Goal: Task Accomplishment & Management: Manage account settings

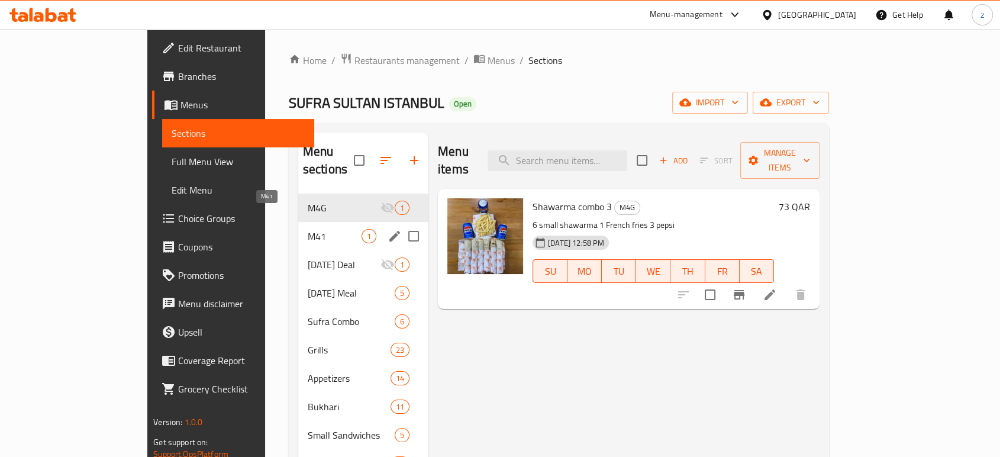
click at [308, 229] on span "M41" at bounding box center [335, 236] width 54 height 14
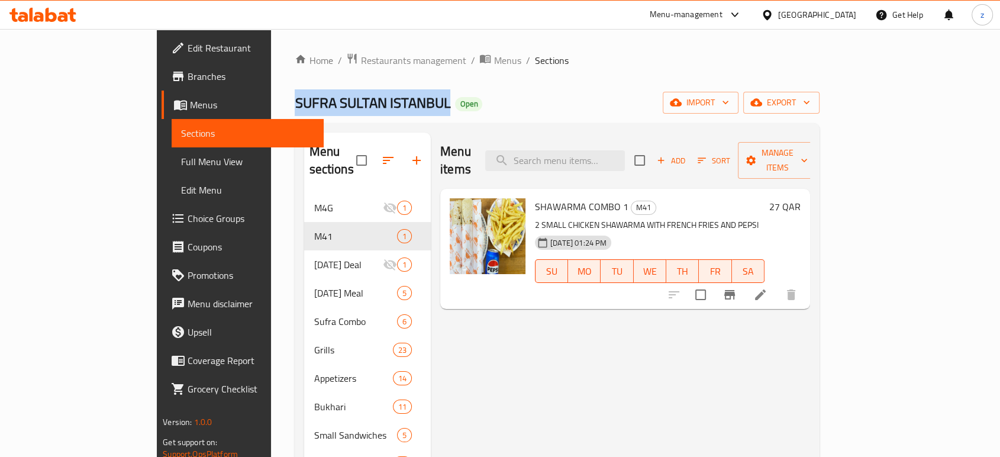
drag, startPoint x: 218, startPoint y: 103, endPoint x: 345, endPoint y: 102, distance: 126.7
click at [345, 102] on span "SUFRA SULTAN ISTANBUL" at bounding box center [373, 102] width 156 height 27
copy span "SUFRA SULTAN ISTANBUL"
click at [360, 60] on span "Restaurants management" at bounding box center [412, 60] width 105 height 14
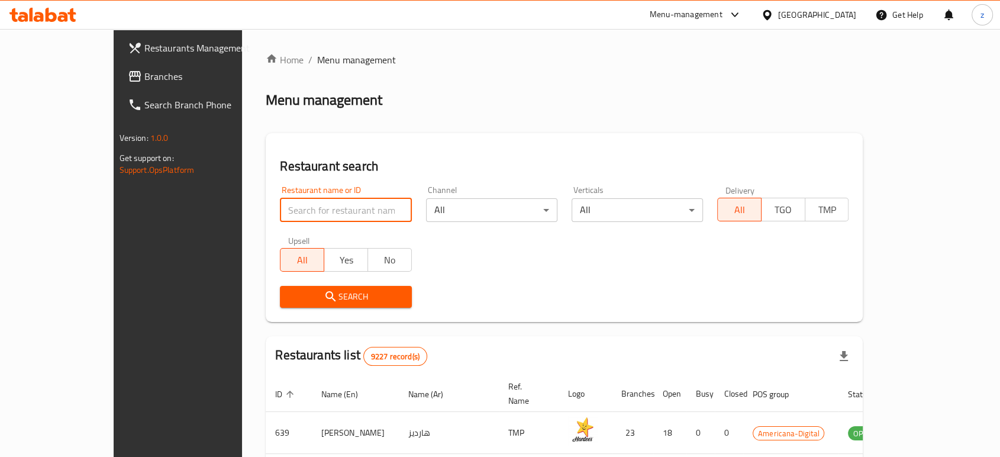
click at [280, 211] on input "search" at bounding box center [345, 210] width 131 height 24
type input "SUFRA SULTAN ISTANBUL"
click button "Search" at bounding box center [345, 297] width 131 height 22
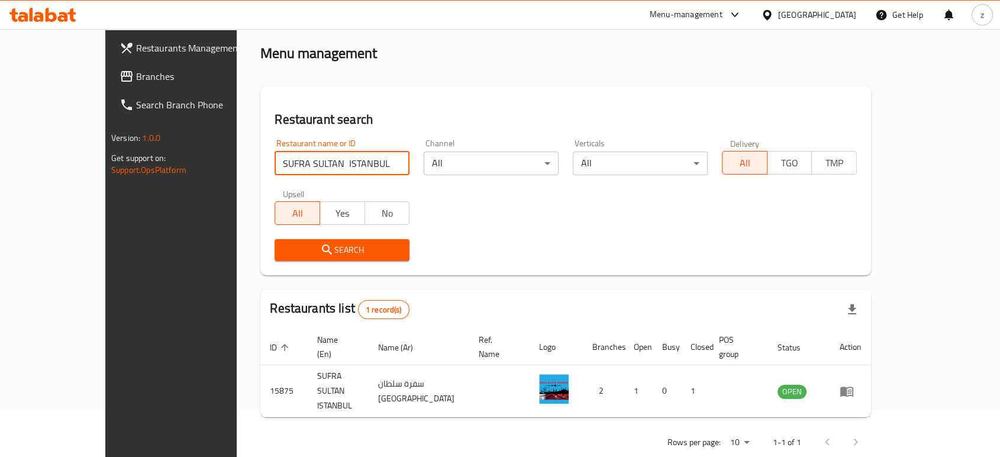
scroll to position [47, 0]
click at [854, 384] on icon "enhanced table" at bounding box center [847, 391] width 14 height 14
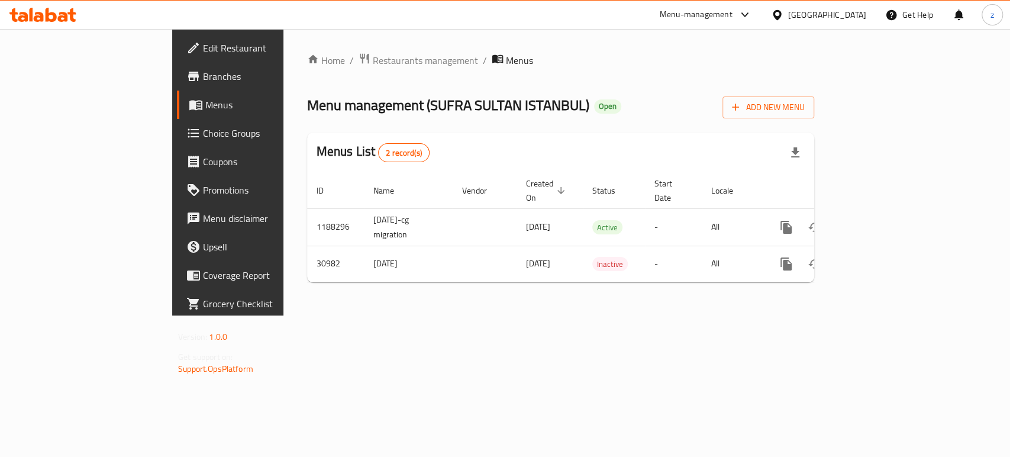
click at [203, 79] on span "Branches" at bounding box center [267, 76] width 128 height 14
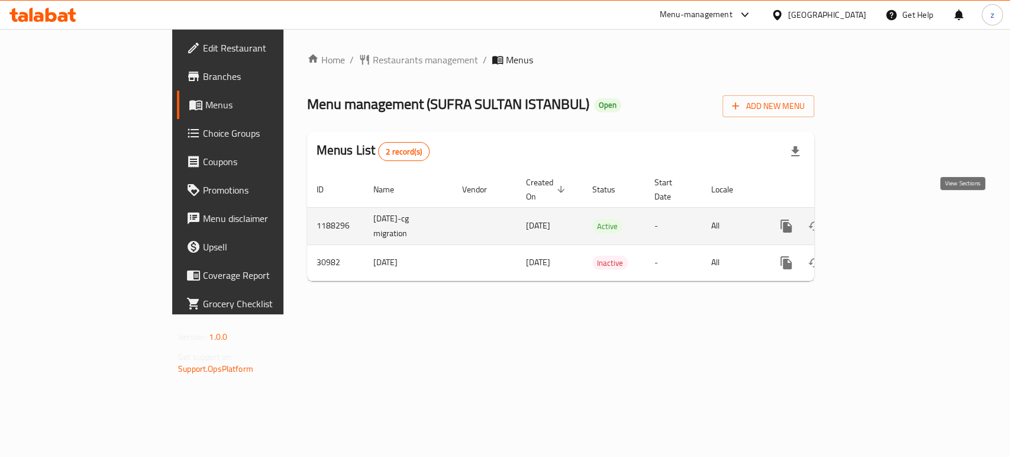
click at [879, 219] on icon "enhanced table" at bounding box center [872, 226] width 14 height 14
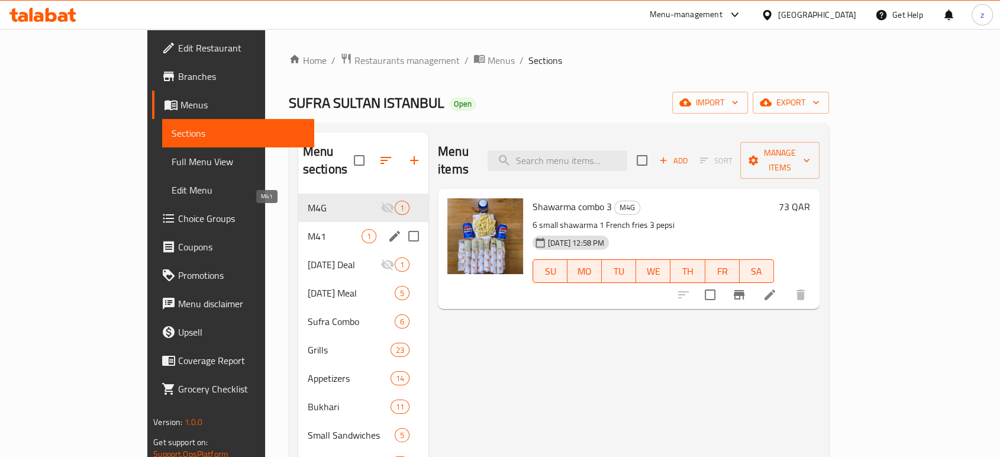
click at [308, 229] on span "M41" at bounding box center [335, 236] width 54 height 14
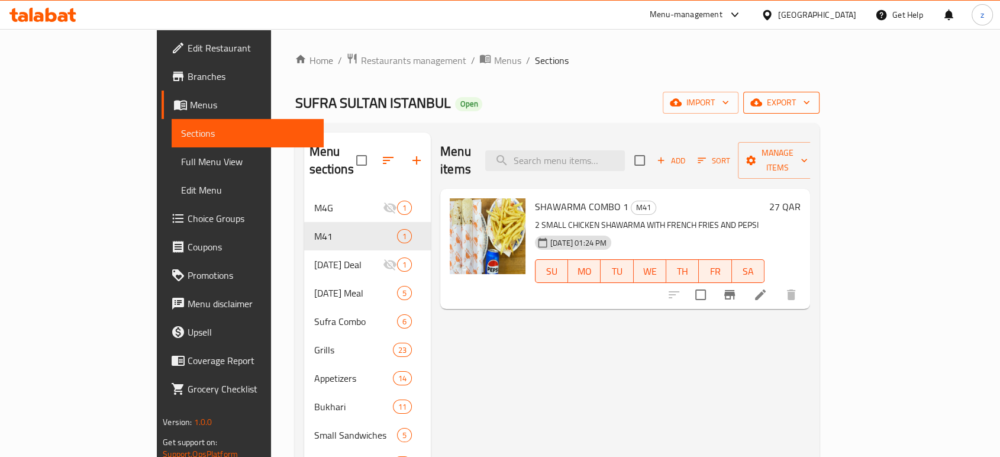
click at [810, 105] on span "export" at bounding box center [781, 102] width 57 height 15
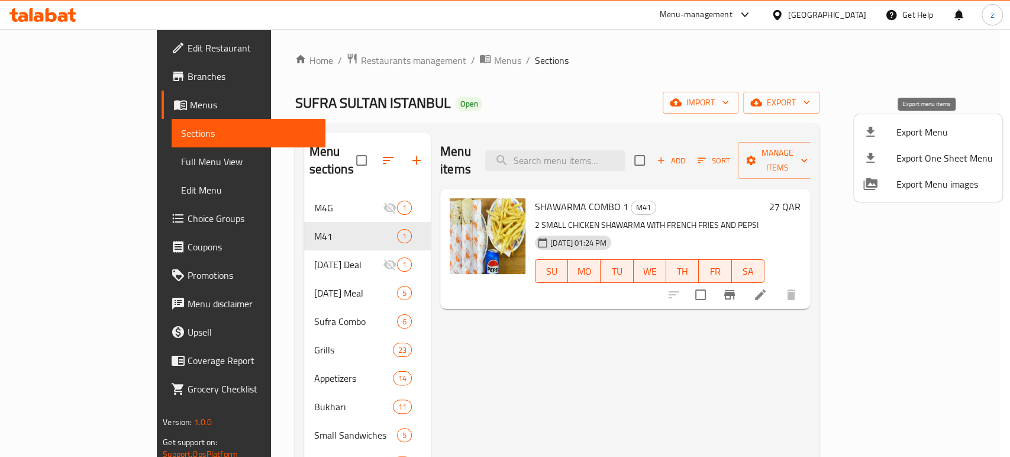
click at [934, 128] on span "Export Menu" at bounding box center [945, 132] width 96 height 14
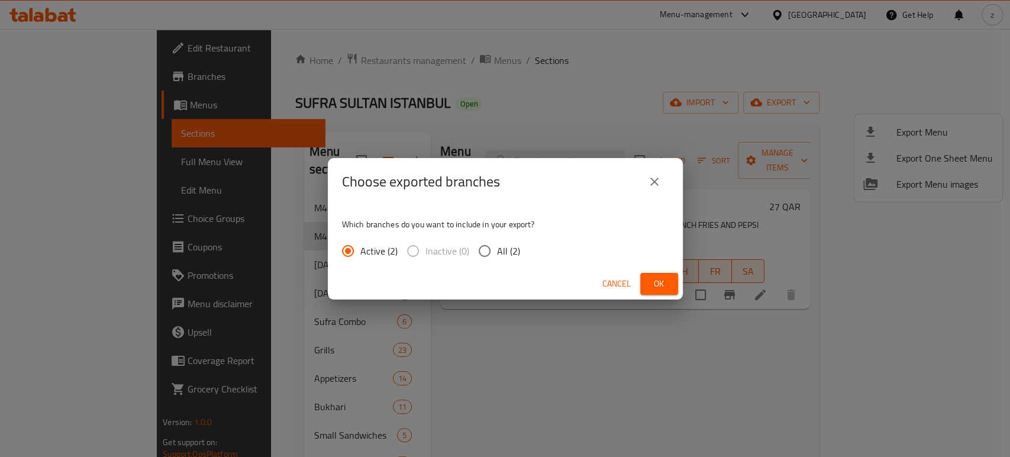
click at [668, 283] on span "Ok" at bounding box center [659, 283] width 19 height 15
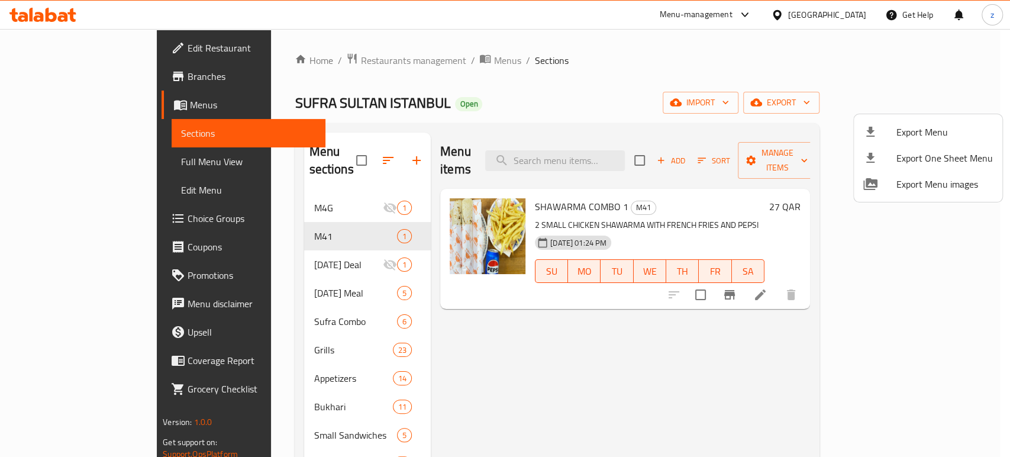
click at [495, 186] on div at bounding box center [505, 228] width 1010 height 457
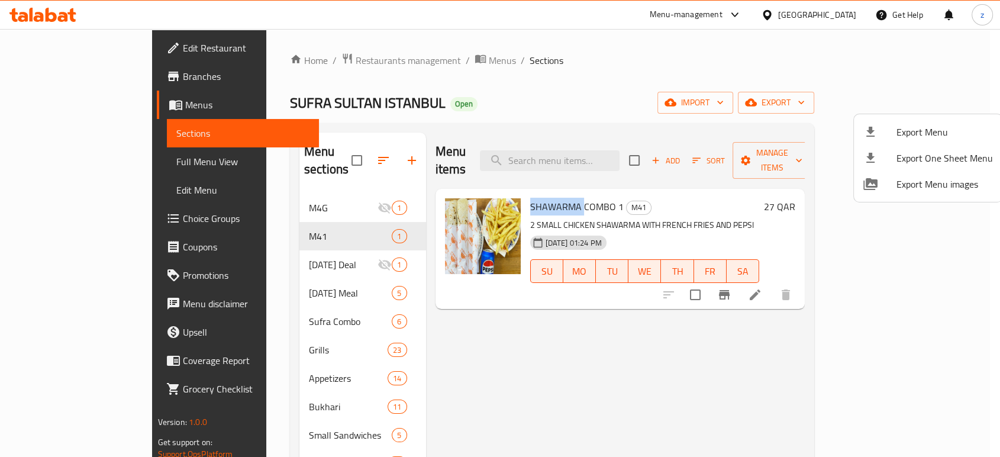
click at [530, 198] on span "SHAWARMA COMBO 1" at bounding box center [577, 207] width 94 height 18
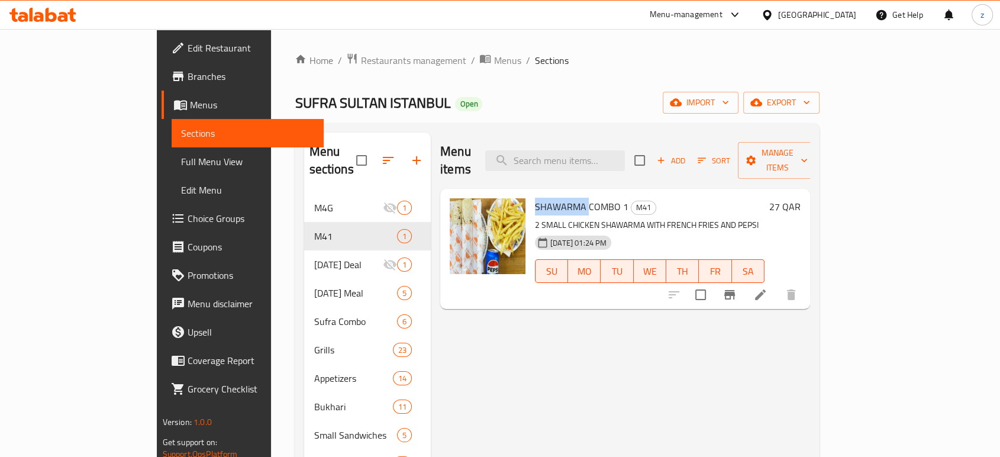
click at [535, 198] on span "SHAWARMA COMBO 1" at bounding box center [582, 207] width 94 height 18
click at [188, 80] on span "Branches" at bounding box center [251, 76] width 127 height 14
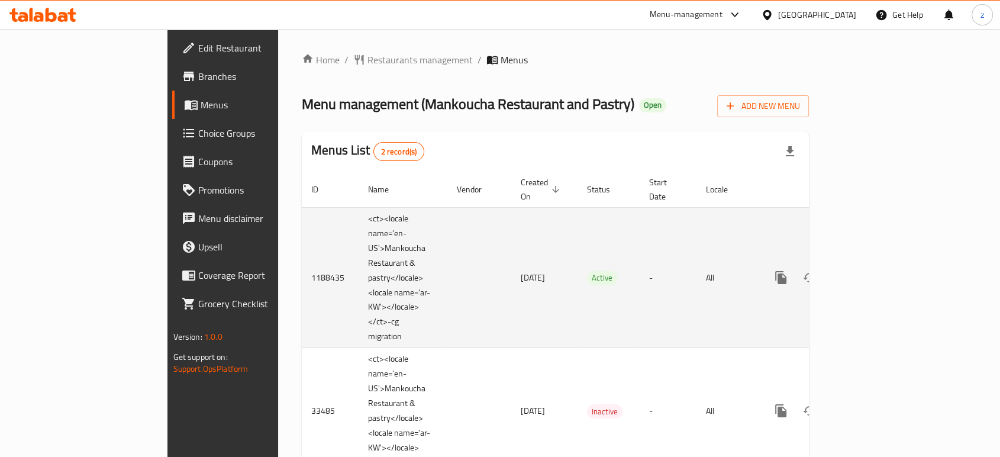
click at [874, 270] on icon "enhanced table" at bounding box center [866, 277] width 14 height 14
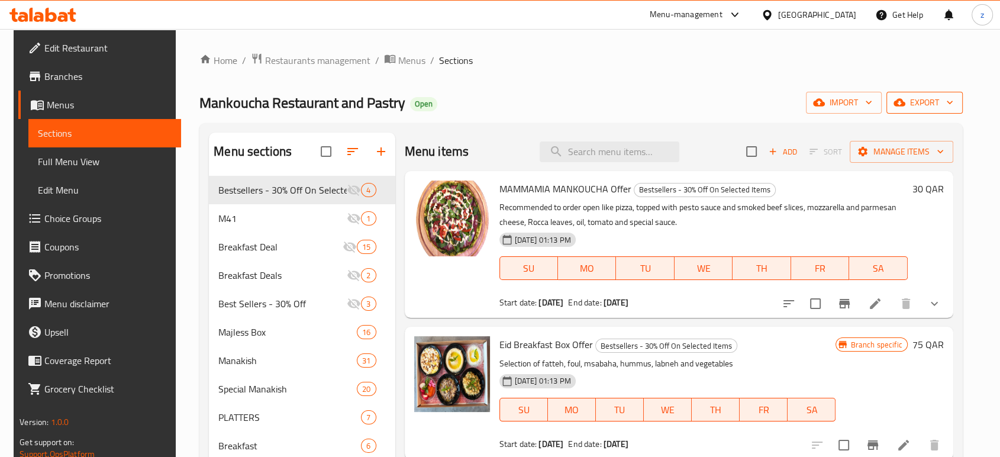
click at [928, 99] on span "export" at bounding box center [924, 102] width 57 height 15
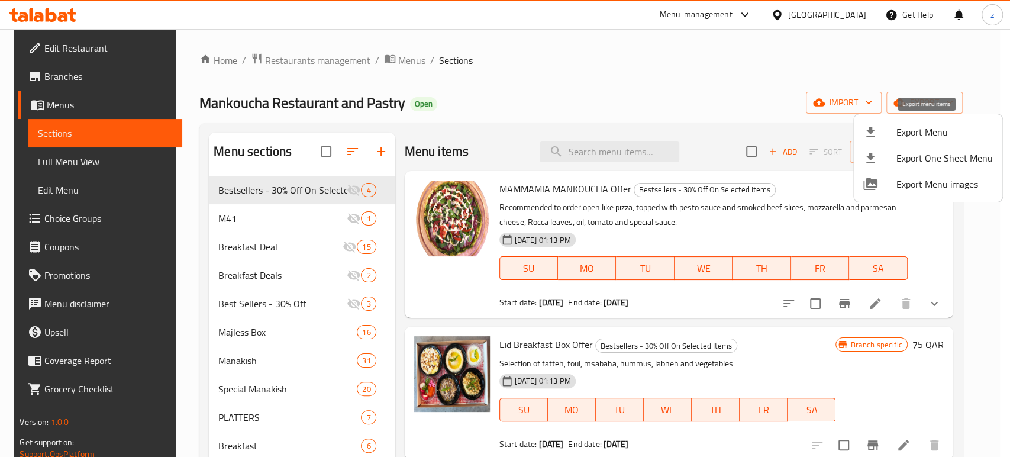
click at [923, 131] on span "Export Menu" at bounding box center [945, 132] width 96 height 14
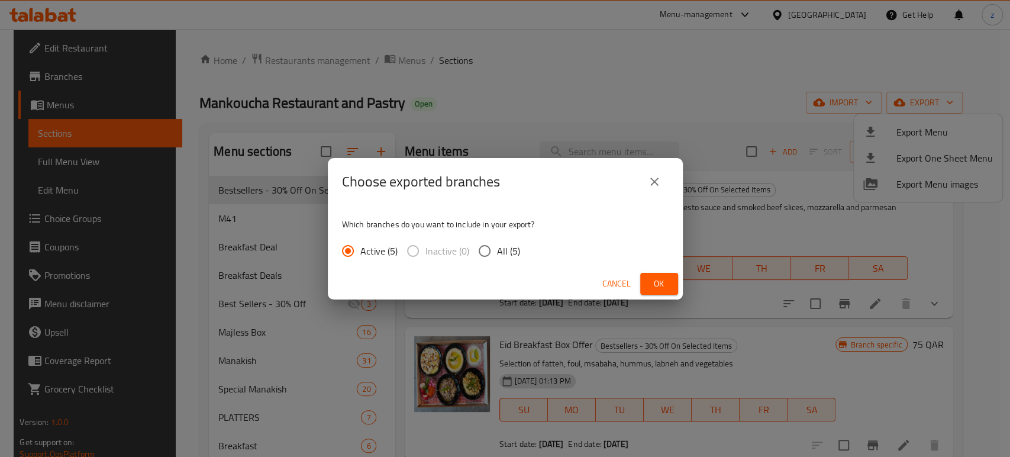
click at [654, 288] on span "Ok" at bounding box center [659, 283] width 19 height 15
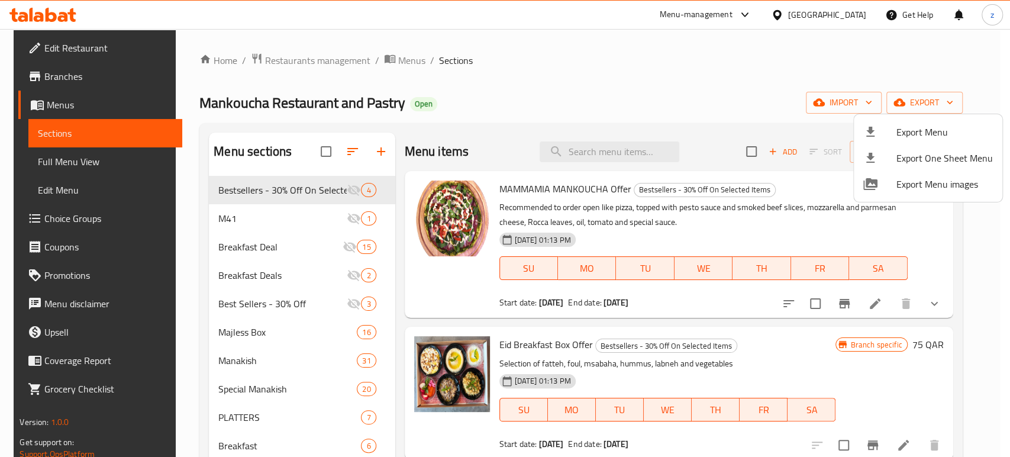
click at [259, 213] on div at bounding box center [505, 228] width 1010 height 457
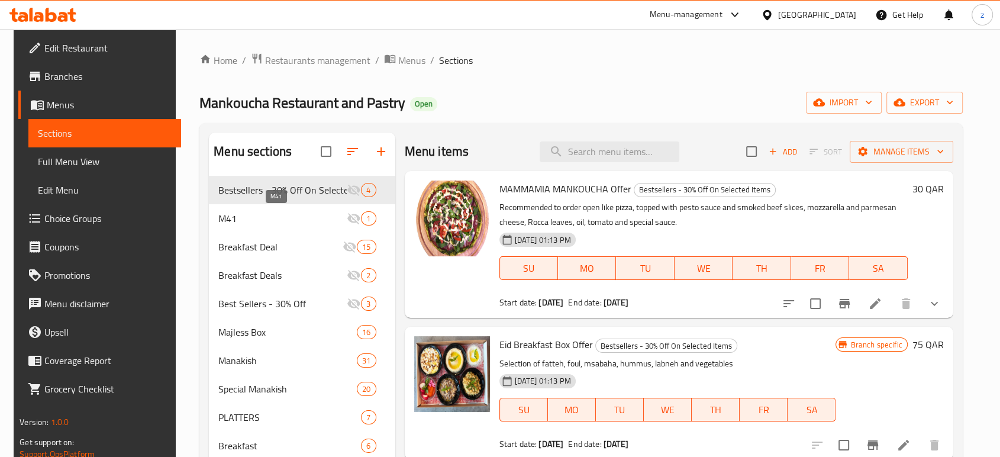
click at [236, 212] on span "M41" at bounding box center [282, 218] width 128 height 14
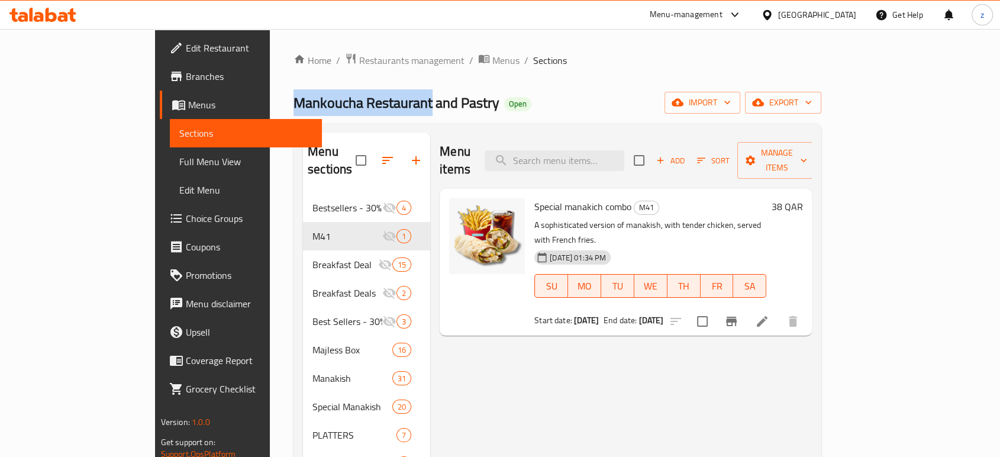
drag, startPoint x: 189, startPoint y: 101, endPoint x: 327, endPoint y: 95, distance: 137.4
copy span "Mankoucha Restaurant"
click at [359, 62] on span "Restaurants management" at bounding box center [411, 60] width 105 height 14
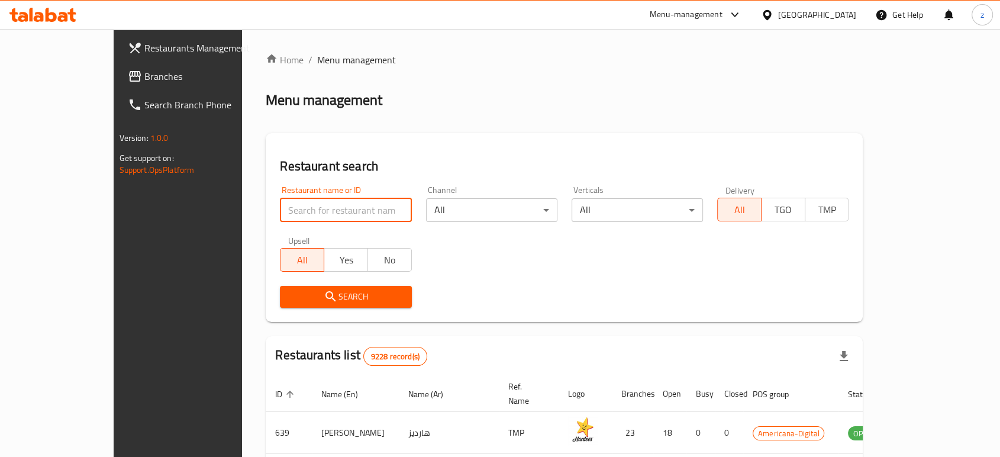
click at [280, 211] on input "search" at bounding box center [345, 210] width 131 height 24
paste input "Mankoucha Restaurant"
type input "Mankoucha Restaurant"
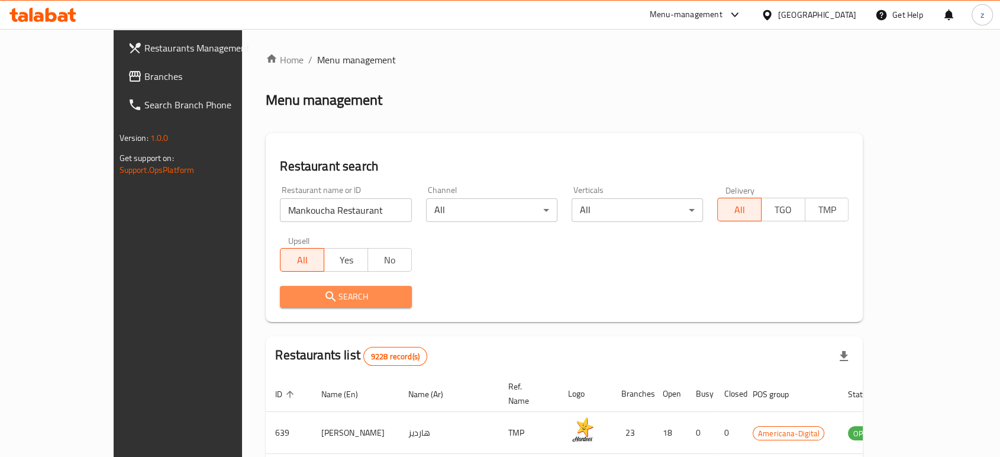
click at [289, 292] on span "Search" at bounding box center [345, 296] width 112 height 15
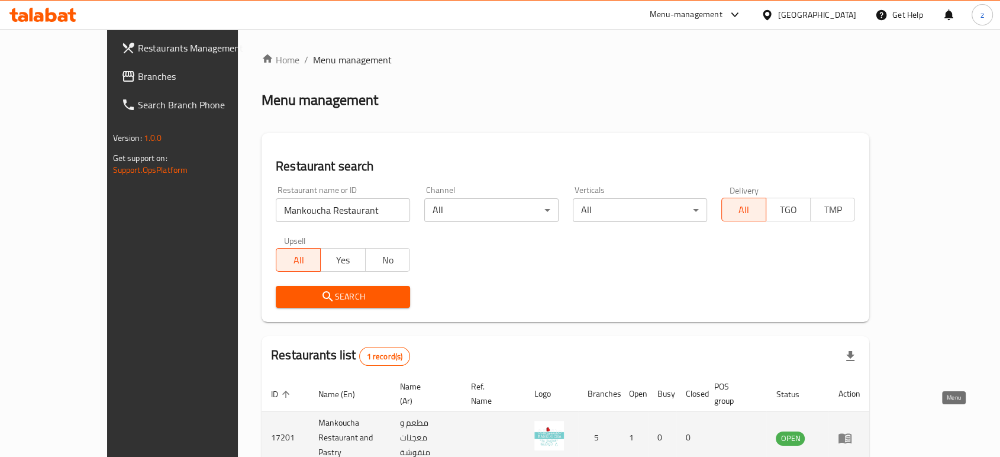
click at [850, 436] on icon "enhanced table" at bounding box center [848, 438] width 4 height 5
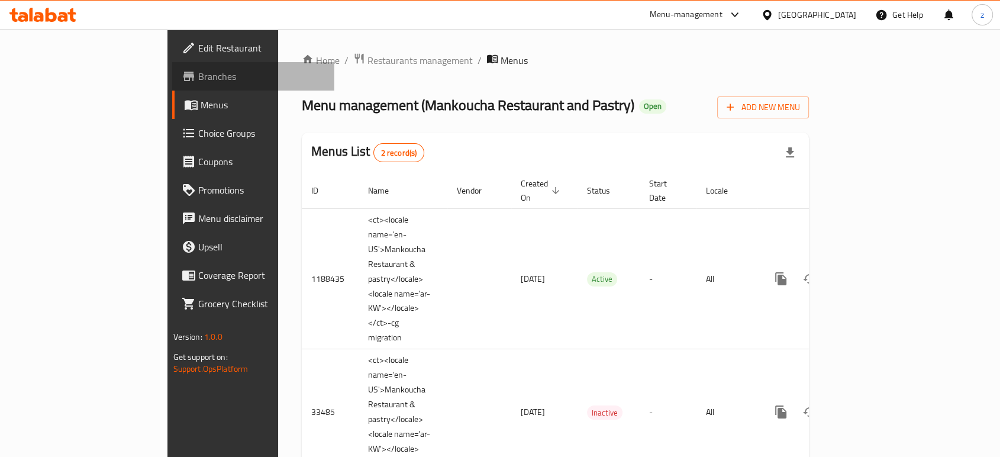
click at [198, 73] on span "Branches" at bounding box center [261, 76] width 127 height 14
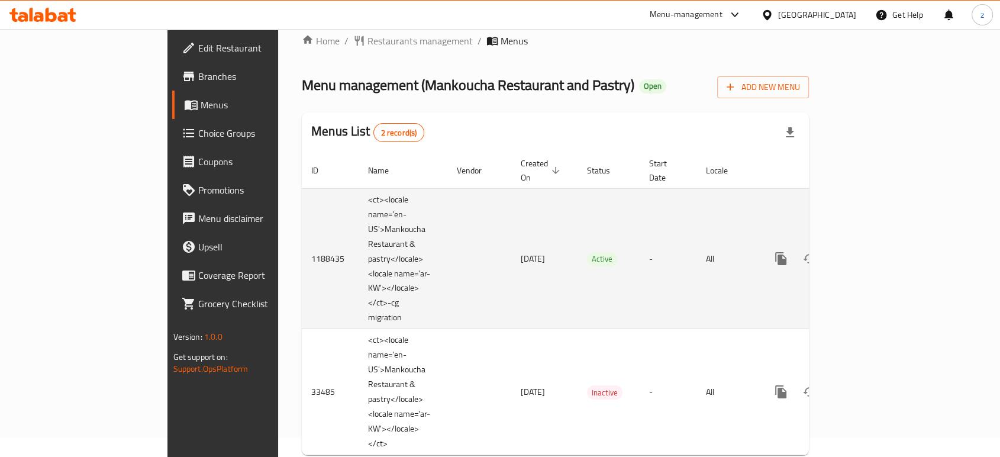
scroll to position [37, 0]
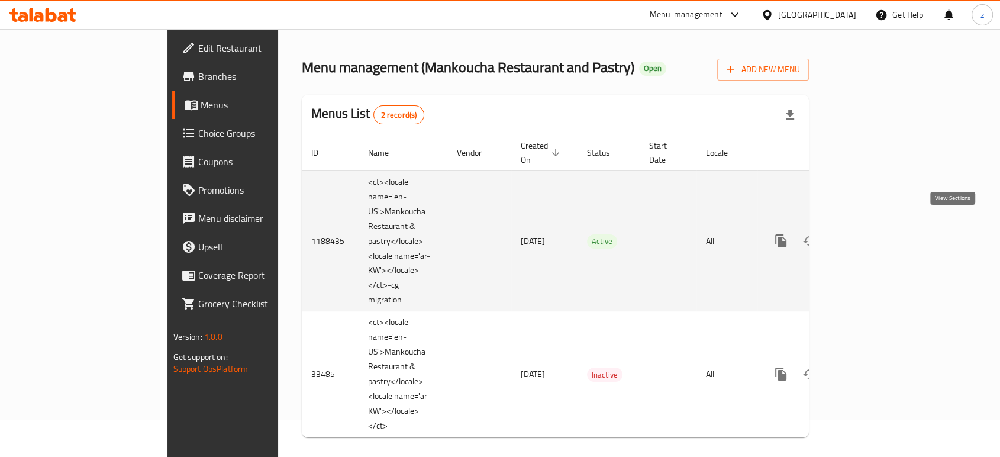
click at [872, 236] on icon "enhanced table" at bounding box center [866, 241] width 11 height 11
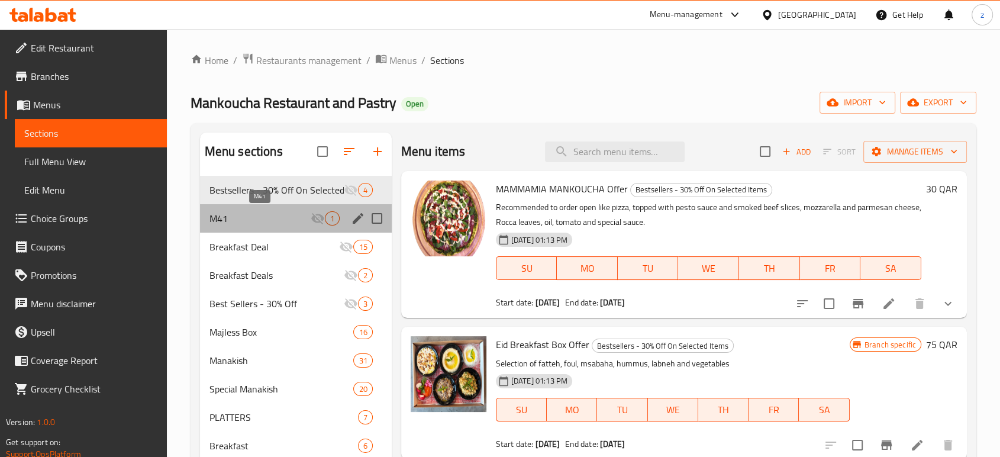
click at [252, 221] on span "M41" at bounding box center [260, 218] width 101 height 14
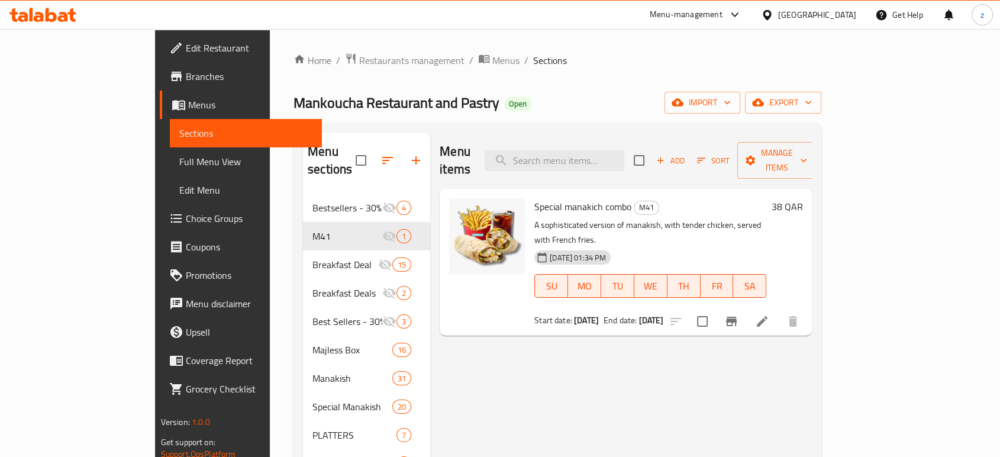
click at [186, 73] on span "Branches" at bounding box center [249, 76] width 127 height 14
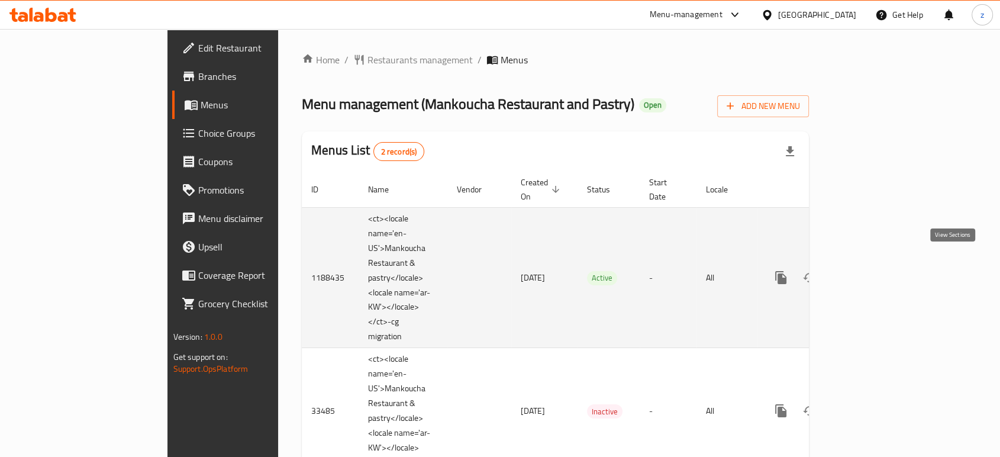
click at [872, 272] on icon "enhanced table" at bounding box center [866, 277] width 11 height 11
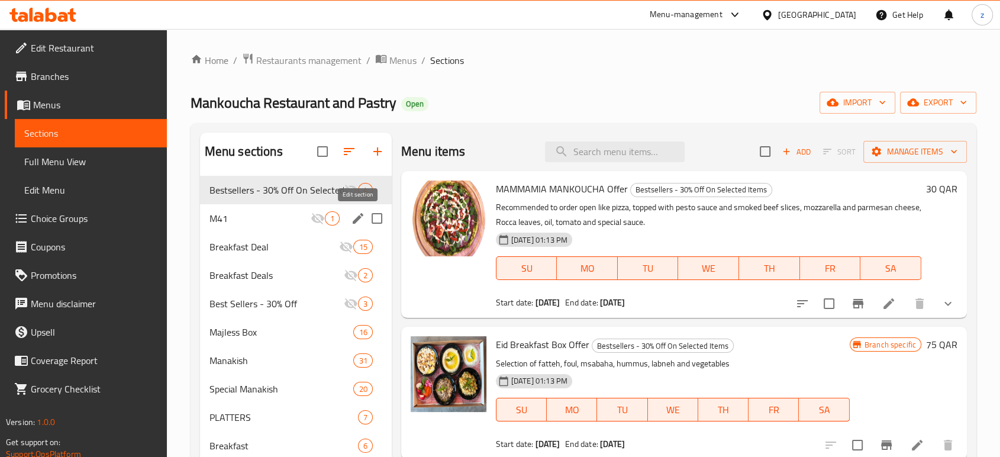
click at [357, 221] on icon "edit" at bounding box center [358, 218] width 11 height 11
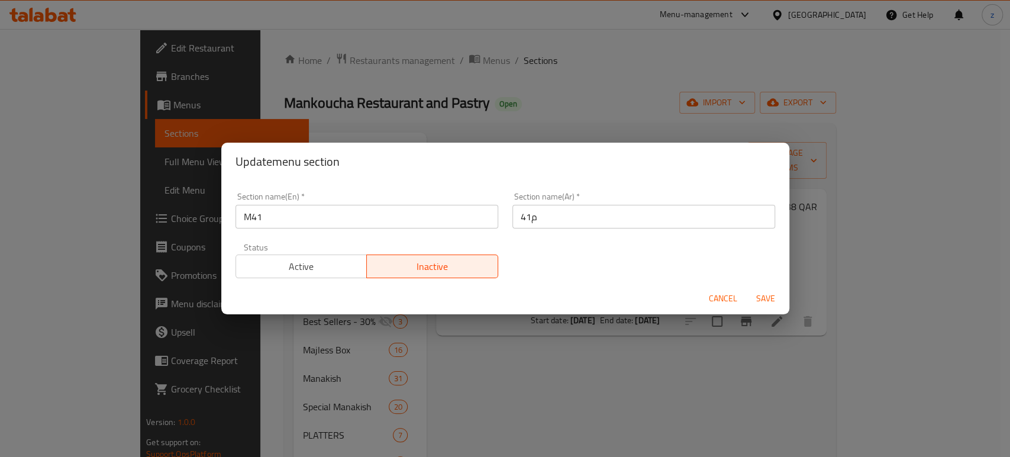
click at [308, 261] on span "Active" at bounding box center [302, 266] width 122 height 17
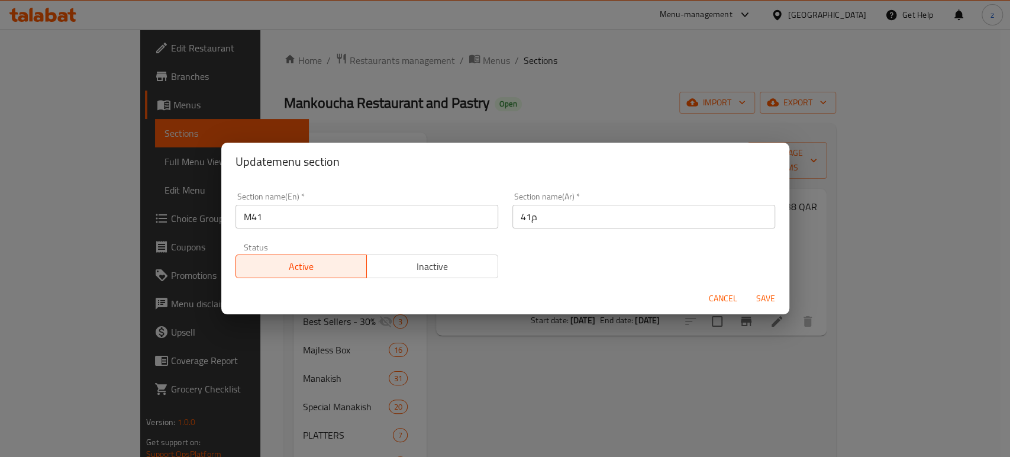
click at [761, 298] on span "Save" at bounding box center [766, 298] width 28 height 15
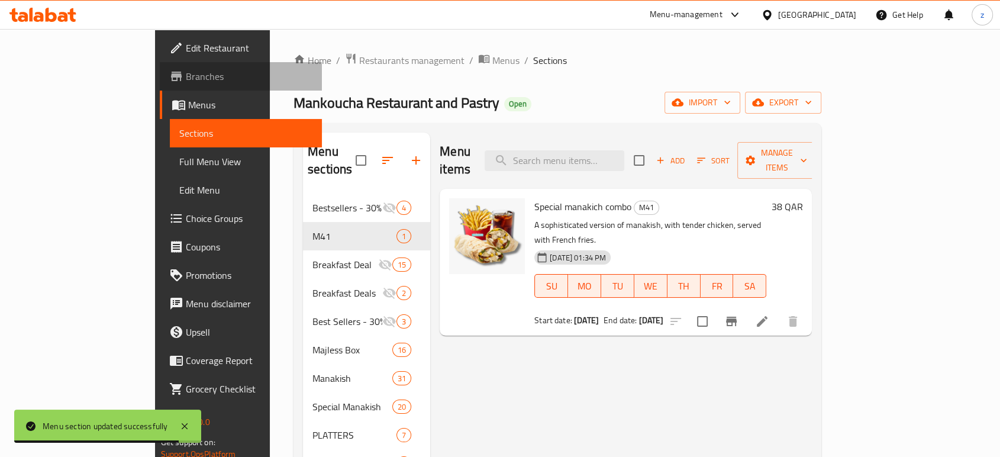
click at [186, 76] on span "Branches" at bounding box center [249, 76] width 127 height 14
